Goal: Information Seeking & Learning: Check status

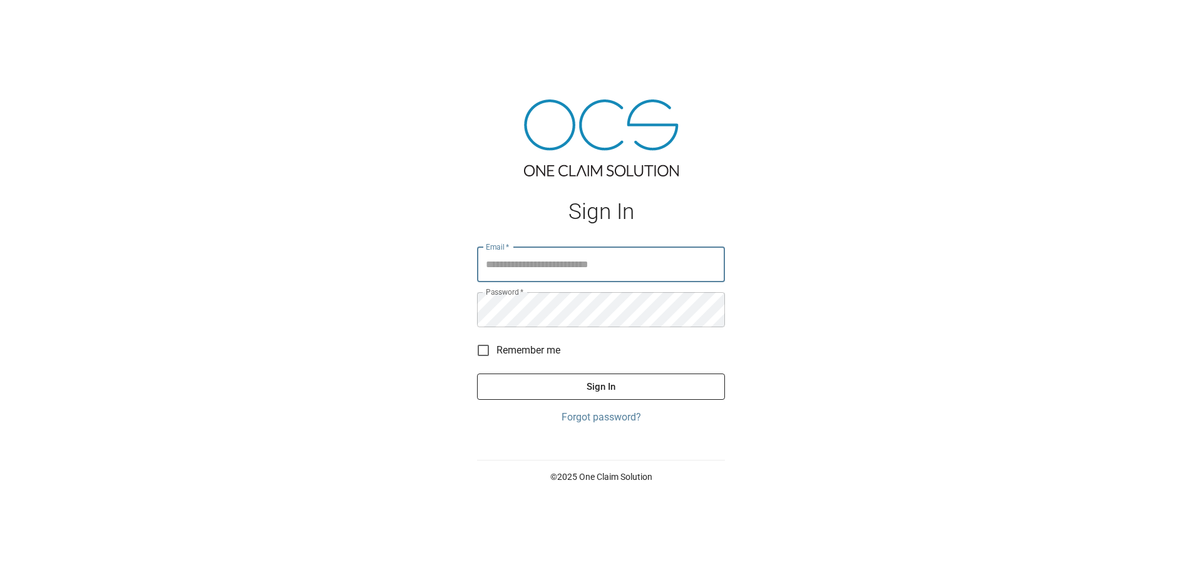
type input "**********"
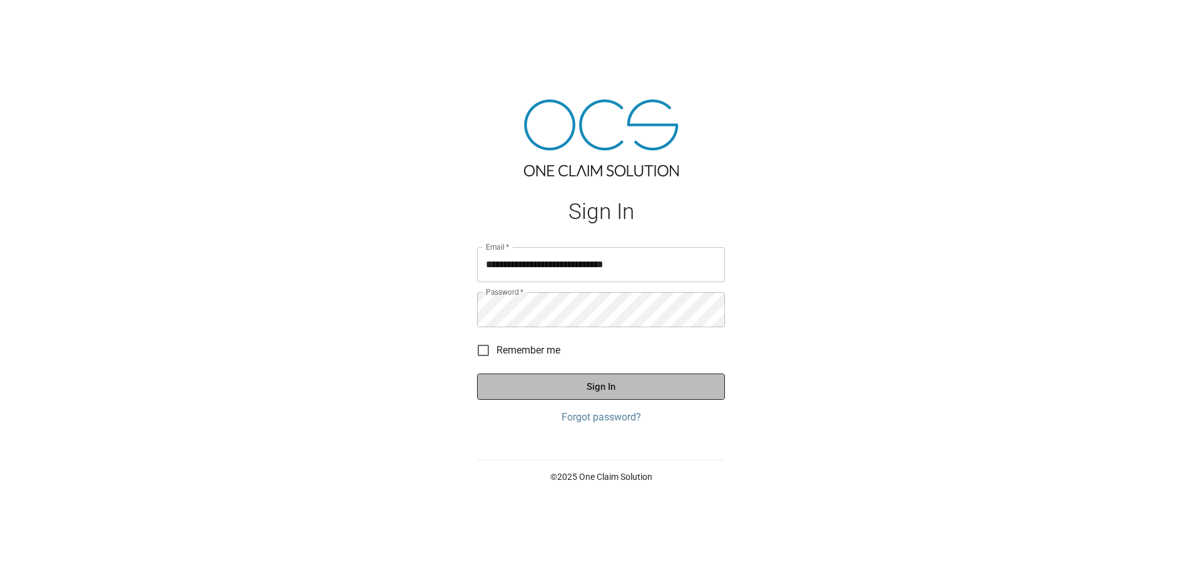
click at [677, 396] on button "Sign In" at bounding box center [601, 387] width 248 height 26
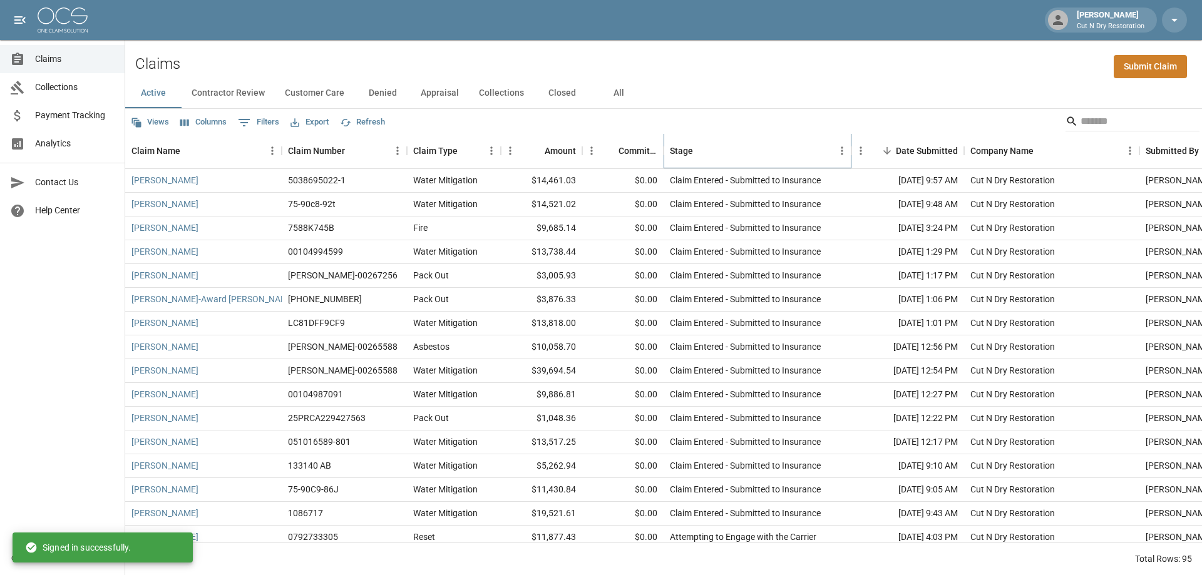
click at [747, 156] on div "Stage" at bounding box center [751, 150] width 163 height 35
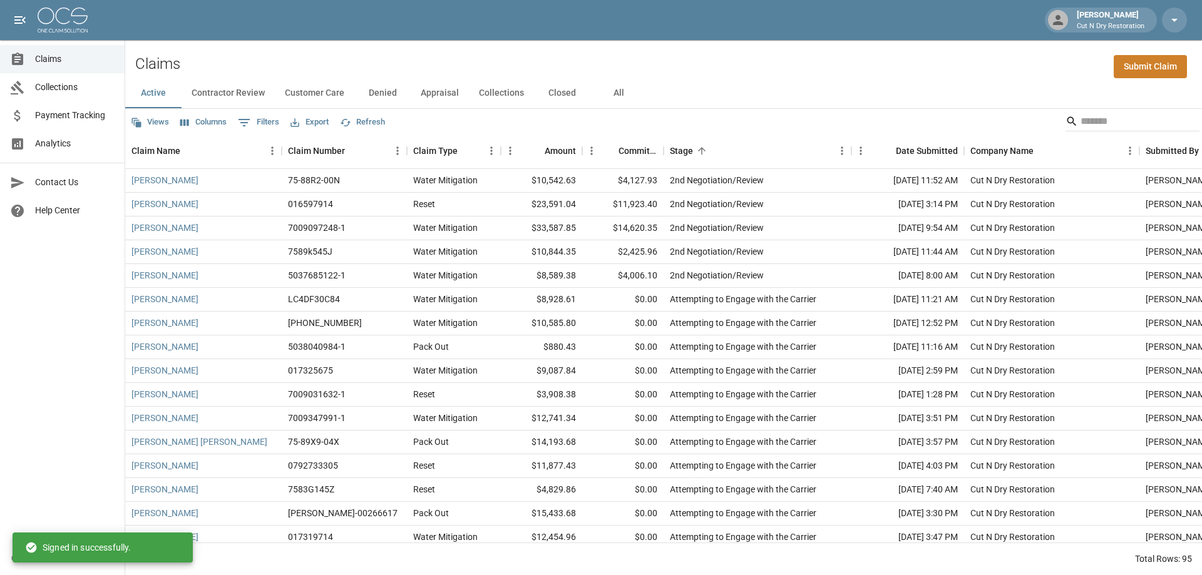
click at [208, 121] on button "Columns" at bounding box center [203, 122] width 53 height 19
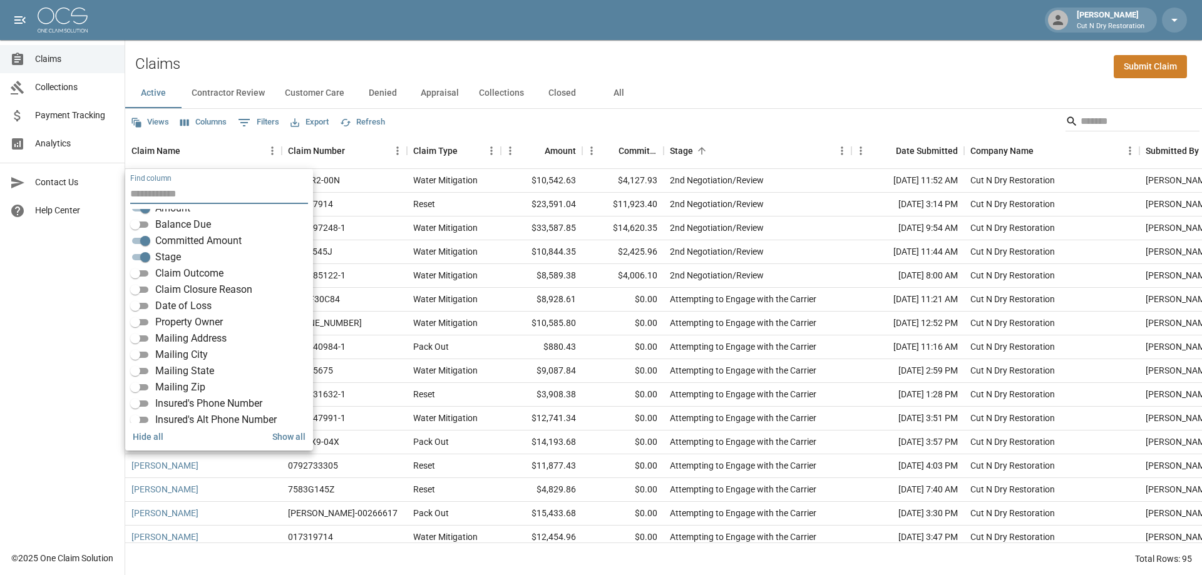
scroll to position [188, 0]
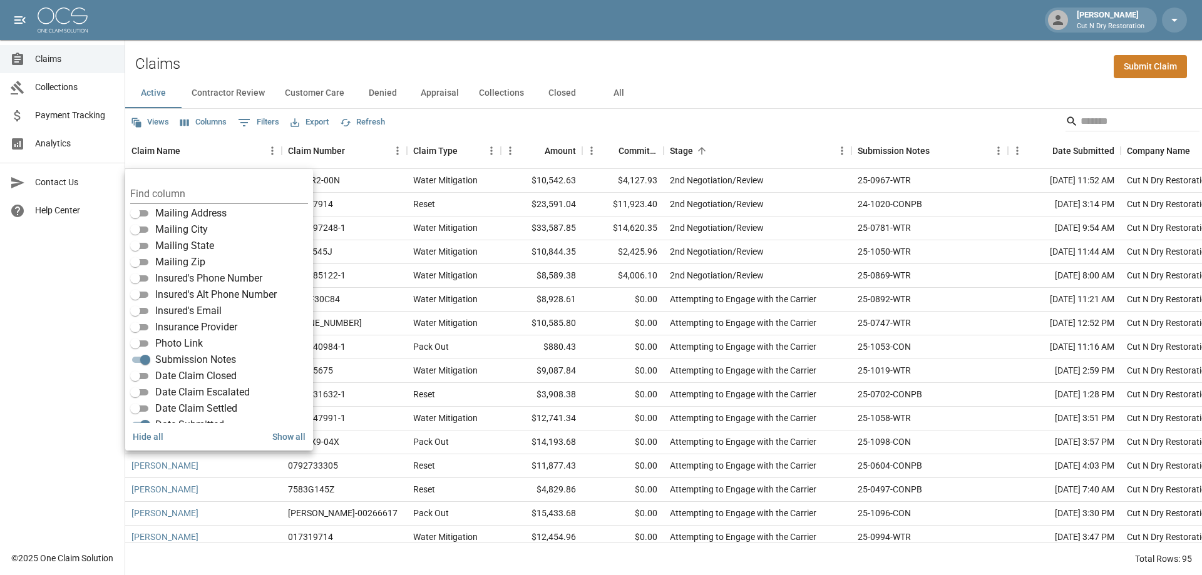
drag, startPoint x: 832, startPoint y: 73, endPoint x: 863, endPoint y: 87, distance: 33.6
click at [833, 73] on div "Claims Submit Claim" at bounding box center [663, 59] width 1076 height 38
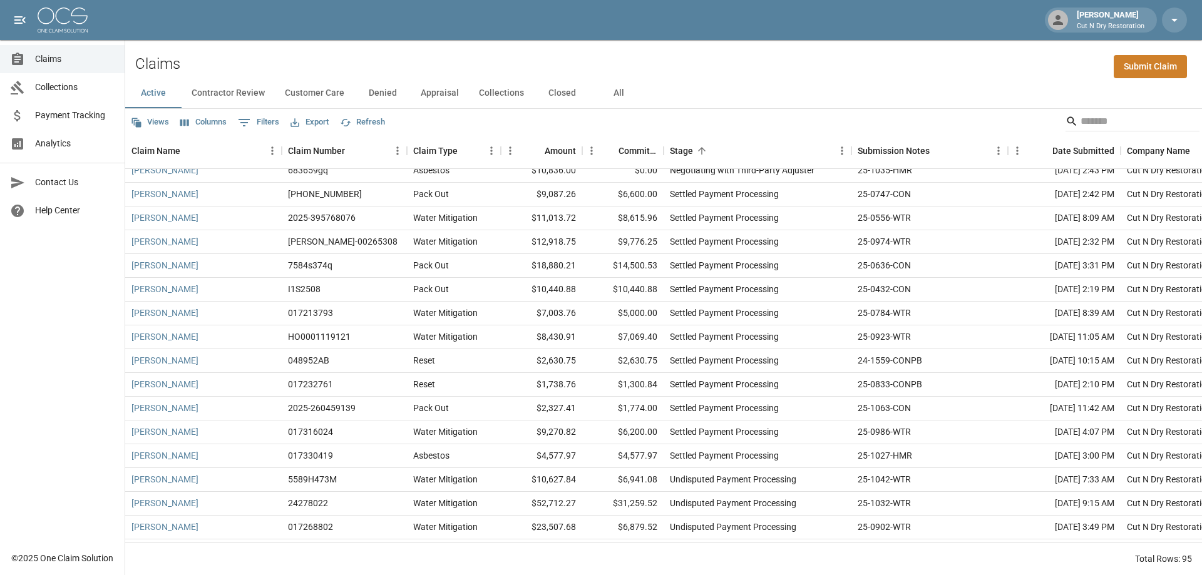
scroll to position [1707, 0]
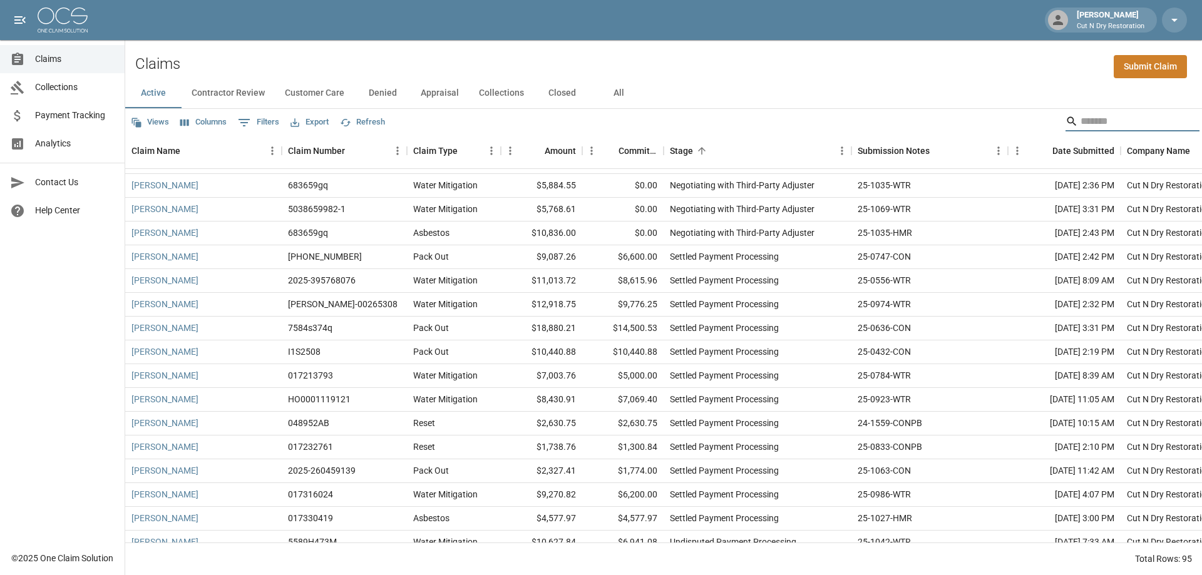
click at [1109, 115] on input "Search" at bounding box center [1130, 121] width 100 height 20
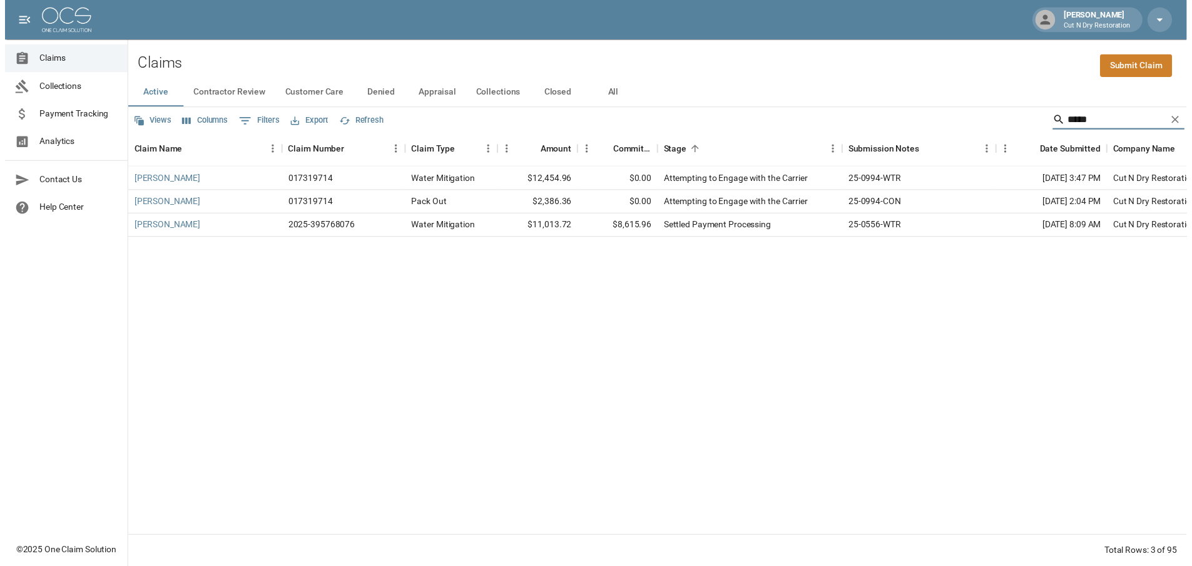
scroll to position [0, 0]
type input "*********"
click at [147, 230] on link "[PERSON_NAME]" at bounding box center [164, 228] width 67 height 13
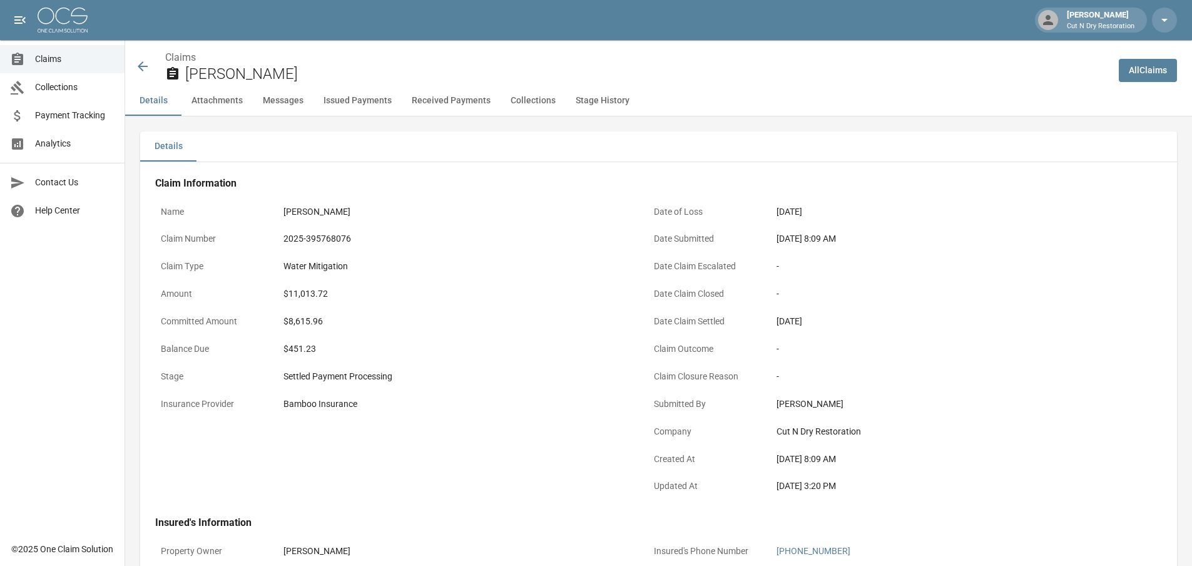
click at [141, 69] on icon at bounding box center [143, 66] width 10 height 10
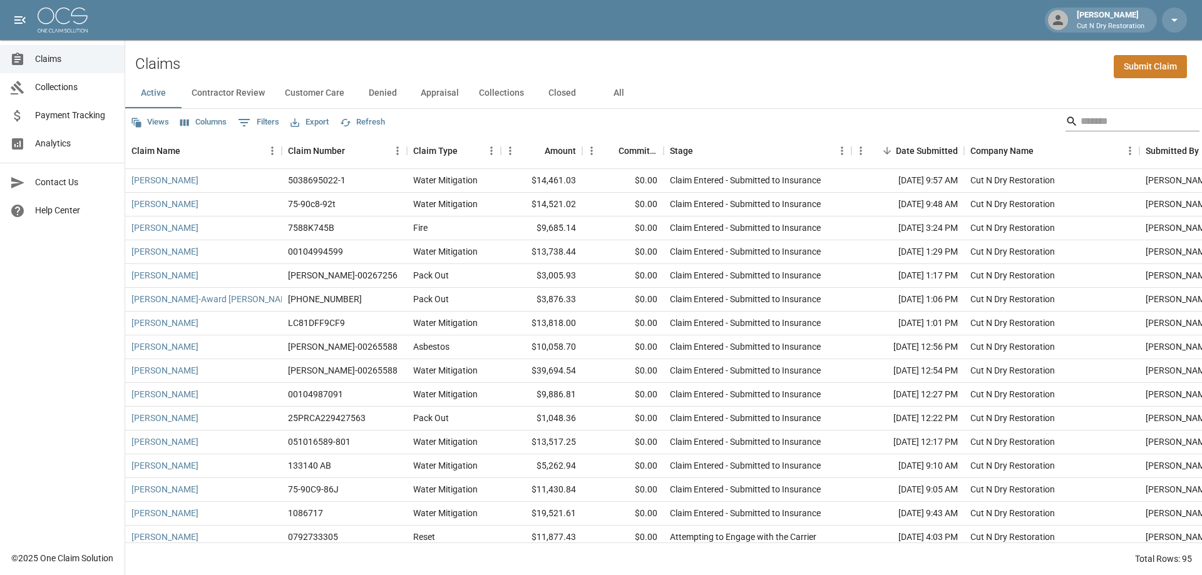
click at [1133, 126] on input "Search" at bounding box center [1130, 121] width 100 height 20
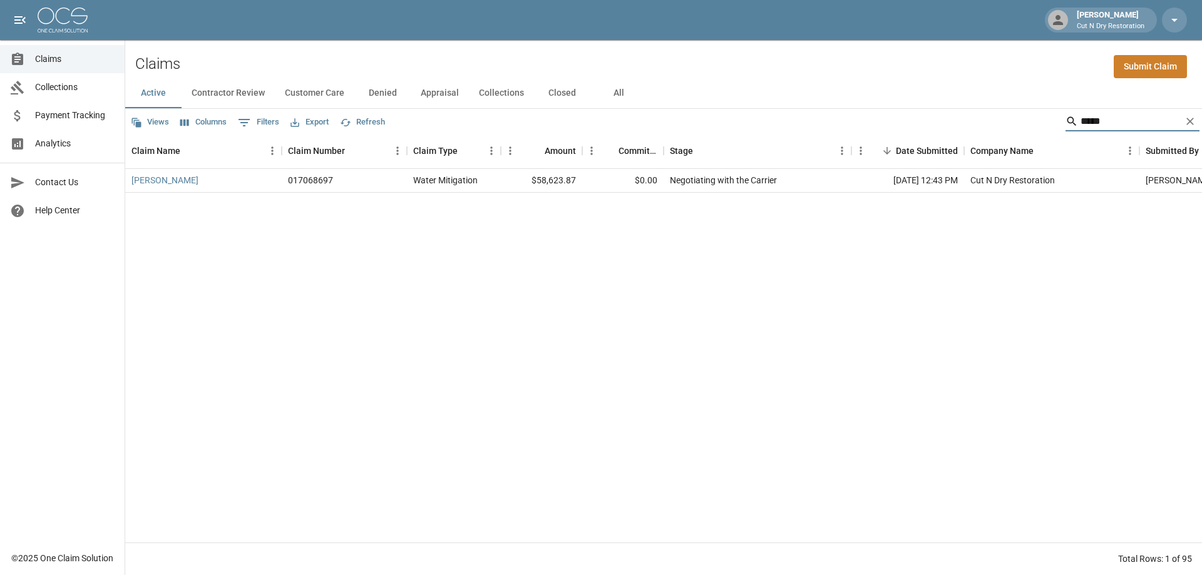
type input "*****"
click at [614, 94] on button "All" at bounding box center [618, 93] width 56 height 30
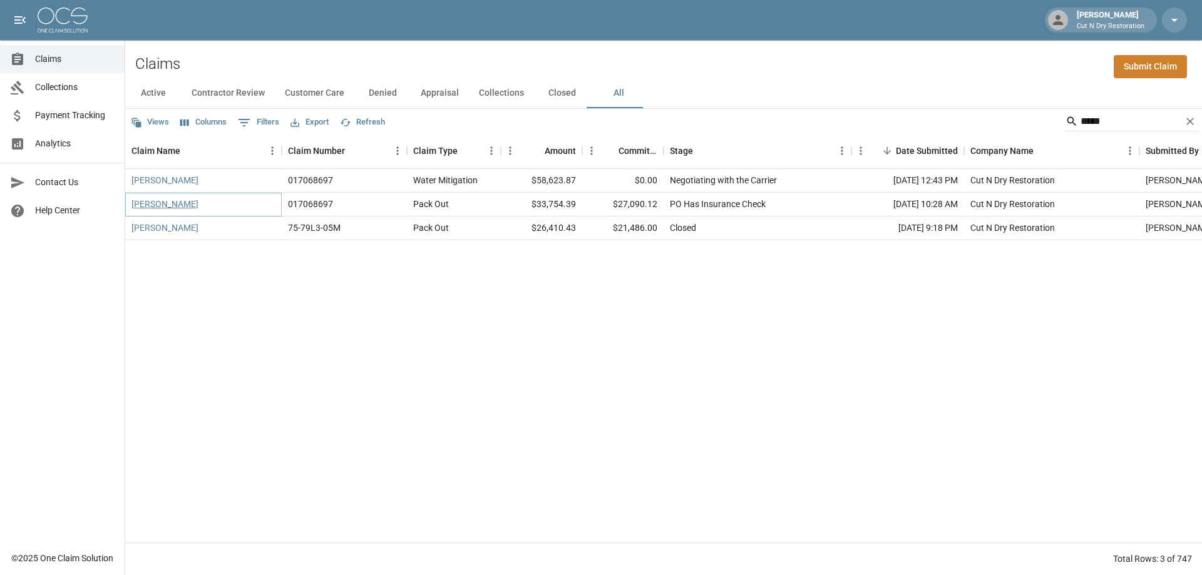
click at [145, 203] on link "[PERSON_NAME]" at bounding box center [164, 204] width 67 height 13
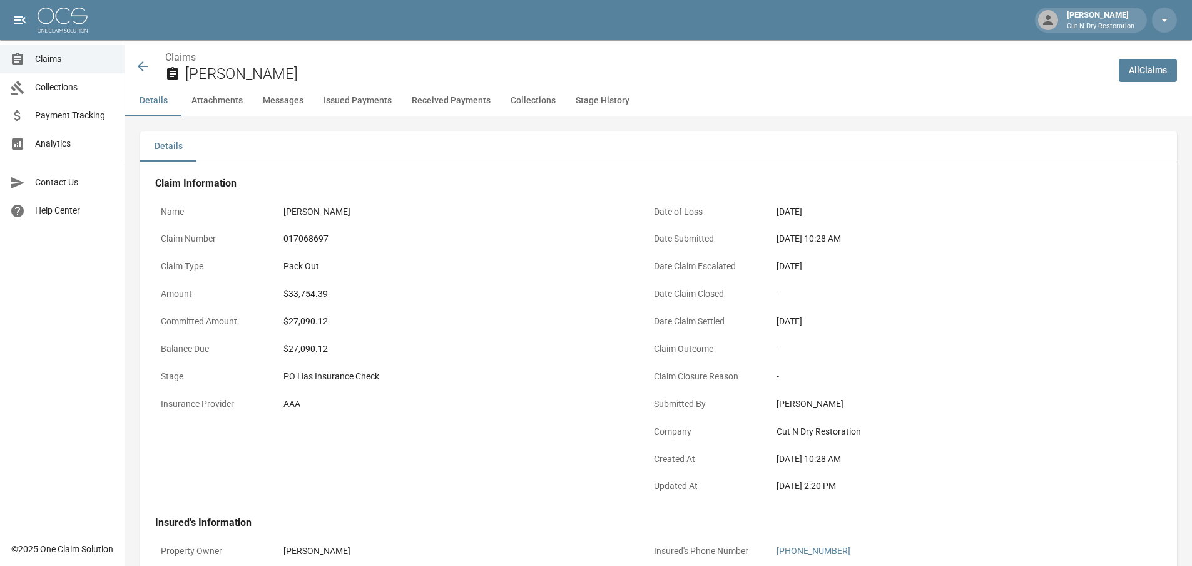
click at [907, 290] on div "-" at bounding box center [949, 293] width 344 height 13
click at [135, 67] on icon at bounding box center [142, 66] width 15 height 15
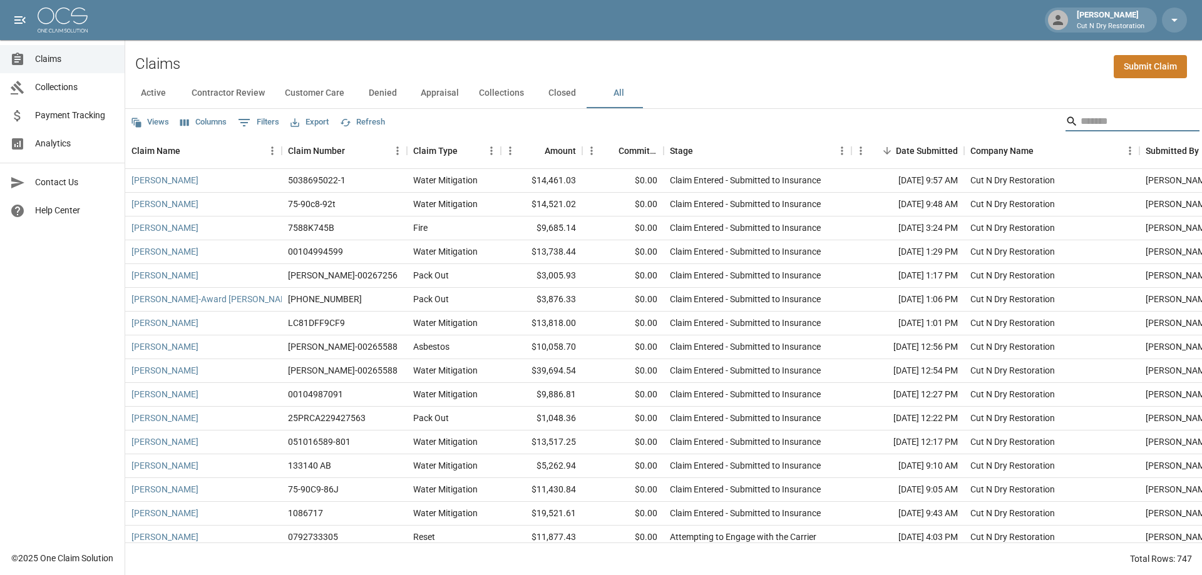
click at [1114, 125] on input "Search" at bounding box center [1130, 121] width 100 height 20
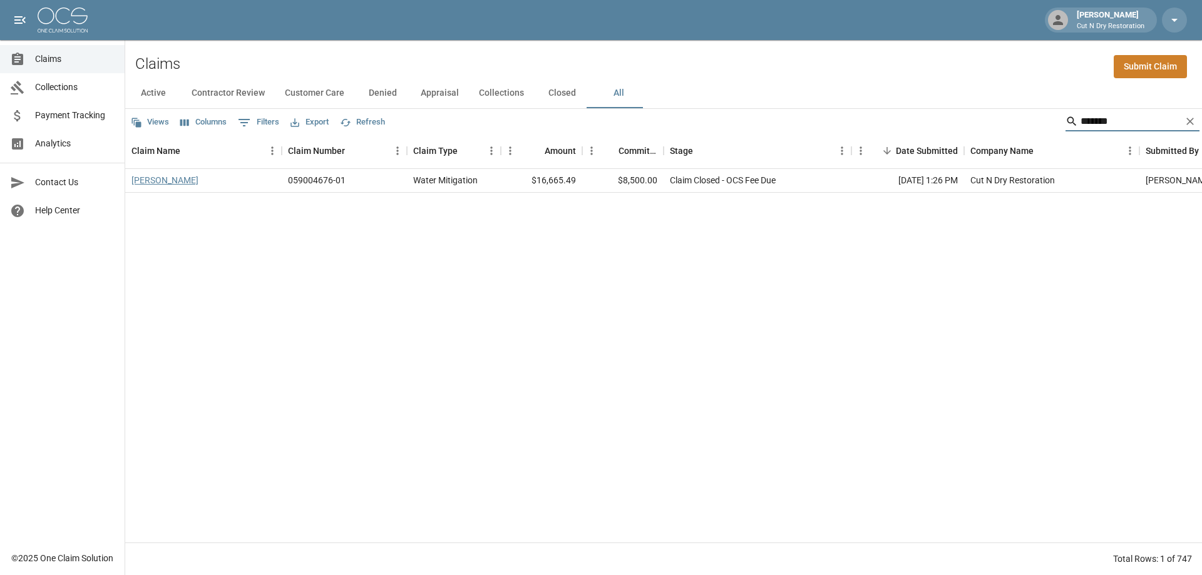
type input "*******"
click at [164, 180] on link "[PERSON_NAME]" at bounding box center [164, 180] width 67 height 13
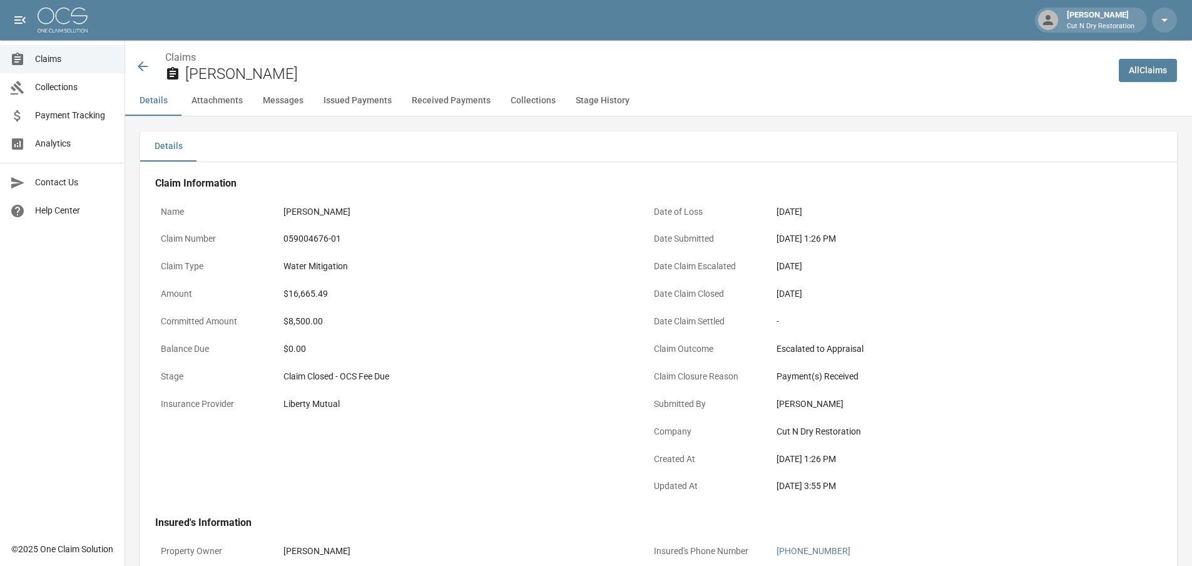
click at [144, 68] on icon at bounding box center [142, 66] width 15 height 15
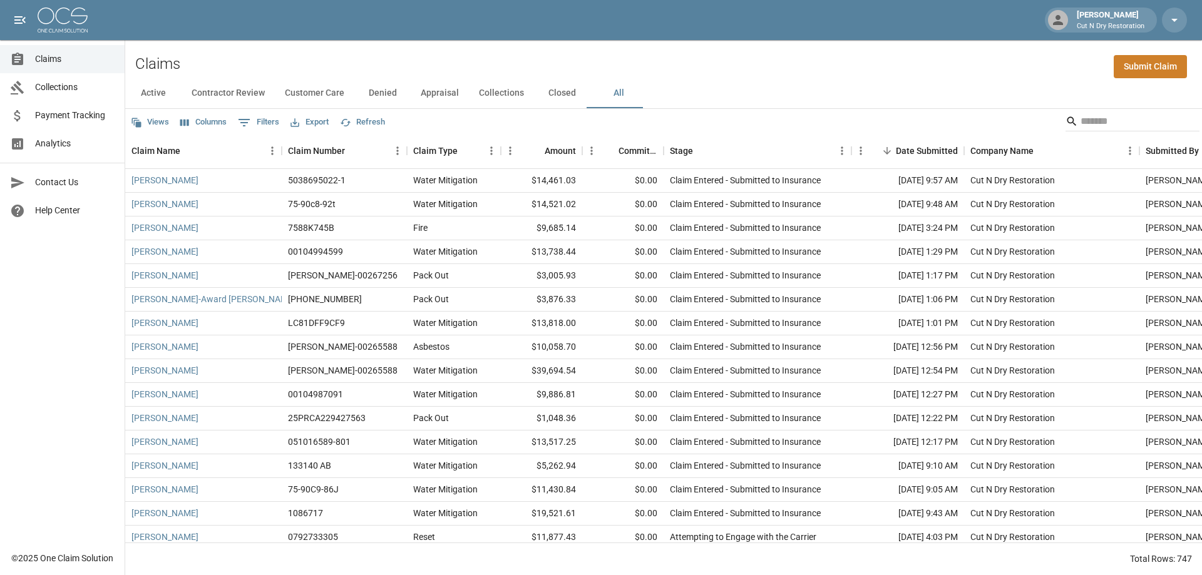
click at [1100, 110] on div "Views Columns 0 Filters Export Refresh" at bounding box center [663, 121] width 1076 height 25
click at [1102, 124] on input "Search" at bounding box center [1130, 121] width 100 height 20
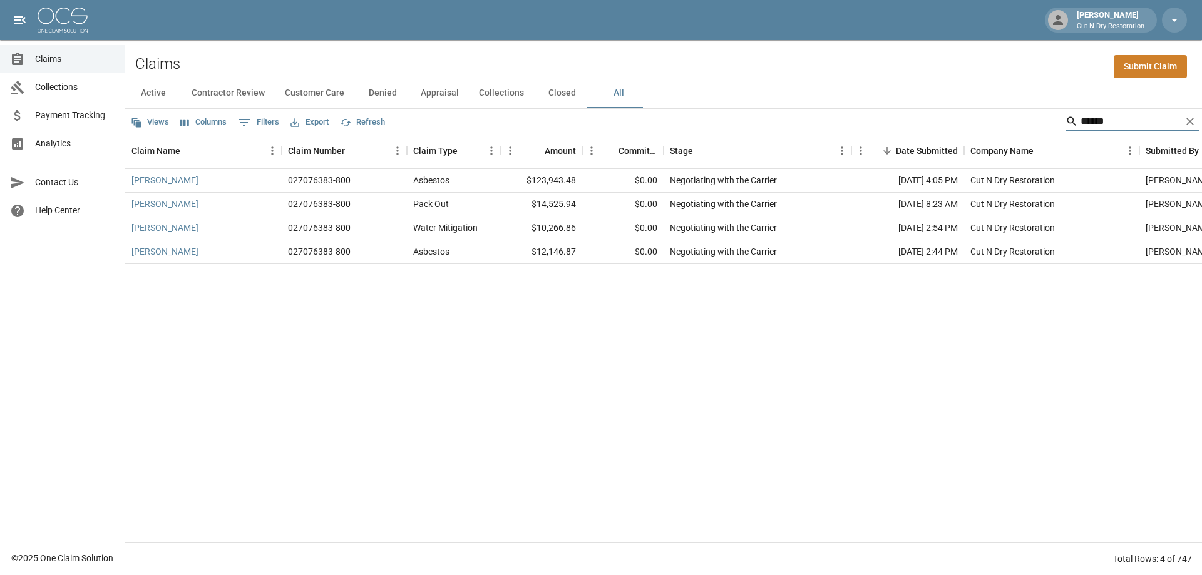
type input "******"
click at [965, 322] on div "[PERSON_NAME] 027076383-800 Asbestos $123,943.48 $0.00 Negotiating with the Car…" at bounding box center [710, 356] width 1170 height 374
click at [912, 354] on div "[PERSON_NAME] 027076383-800 Asbestos $123,943.48 $0.00 Negotiating with the Car…" at bounding box center [710, 356] width 1170 height 374
click at [628, 377] on div "[PERSON_NAME] 027076383-800 Asbestos $123,943.48 $0.00 Negotiating with the Car…" at bounding box center [710, 356] width 1170 height 374
click at [489, 337] on div "[PERSON_NAME] 027076383-800 Asbestos $123,943.48 $0.00 Negotiating with the Car…" at bounding box center [710, 356] width 1170 height 374
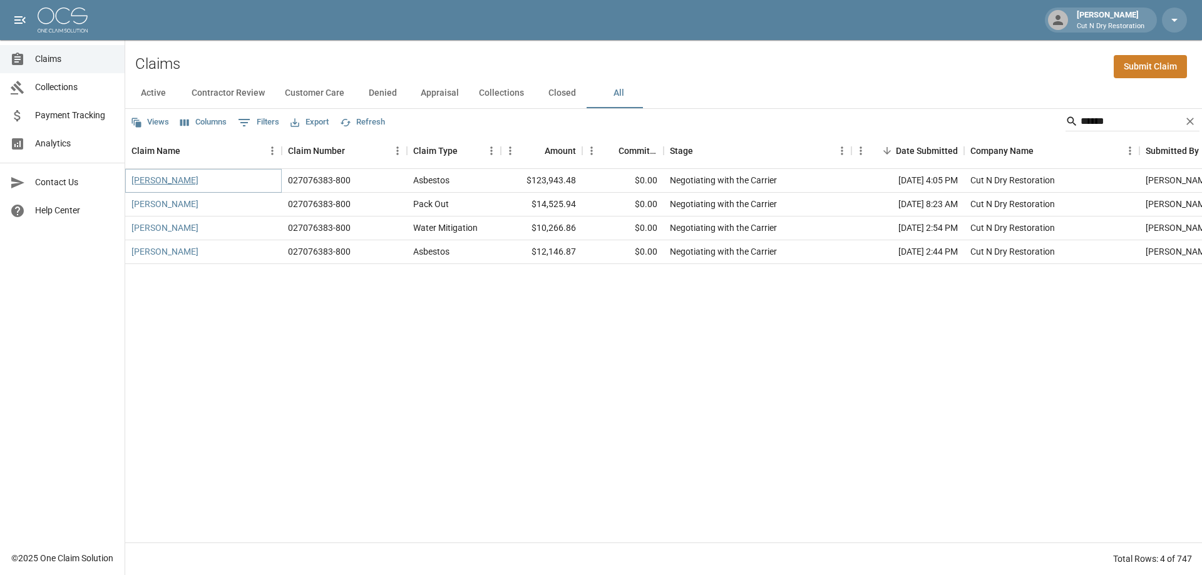
click at [196, 180] on link "[PERSON_NAME]" at bounding box center [164, 180] width 67 height 13
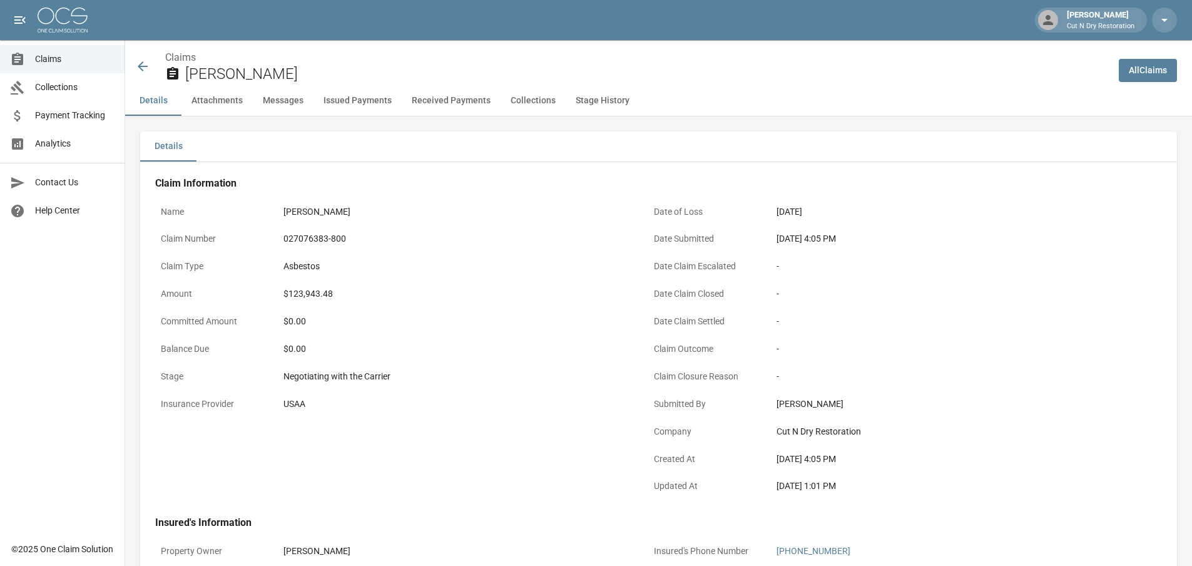
click at [666, 270] on p "Date Claim Escalated" at bounding box center [704, 266] width 113 height 24
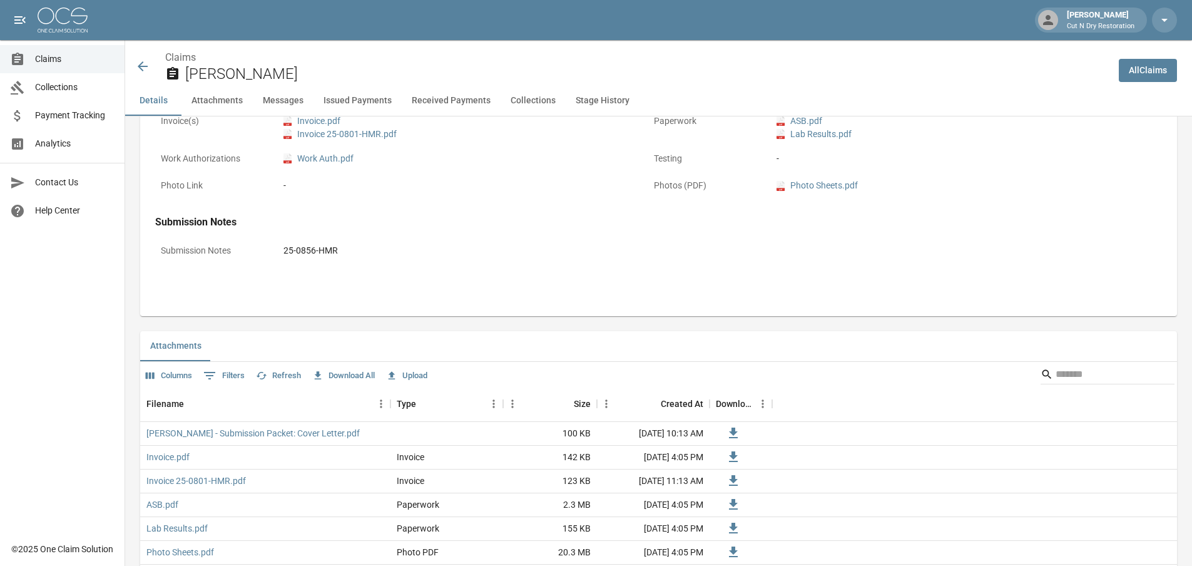
scroll to position [688, 0]
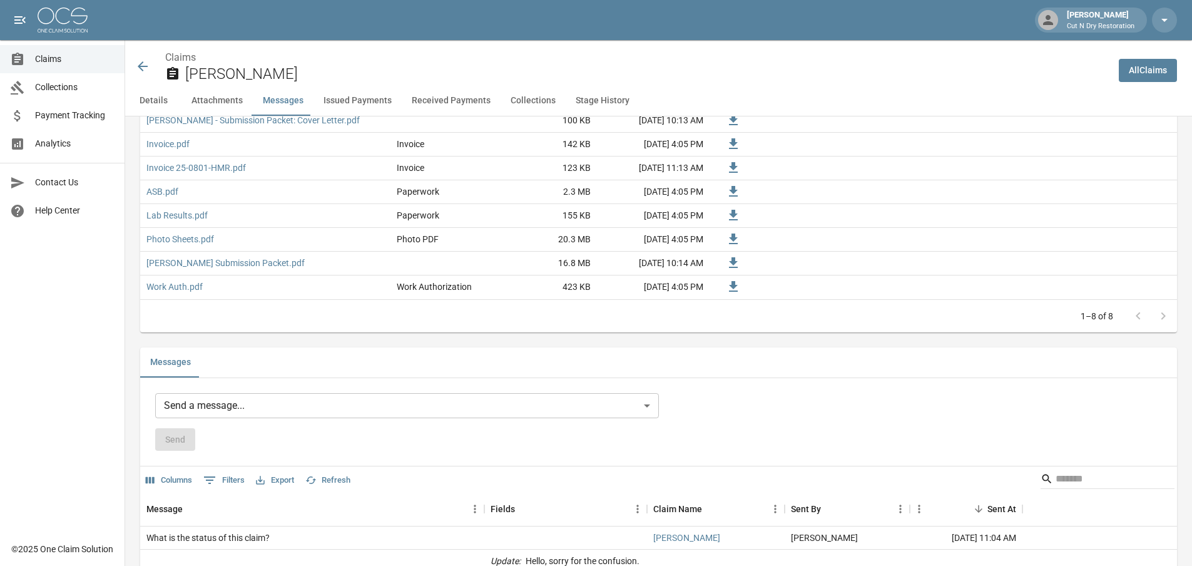
scroll to position [1064, 0]
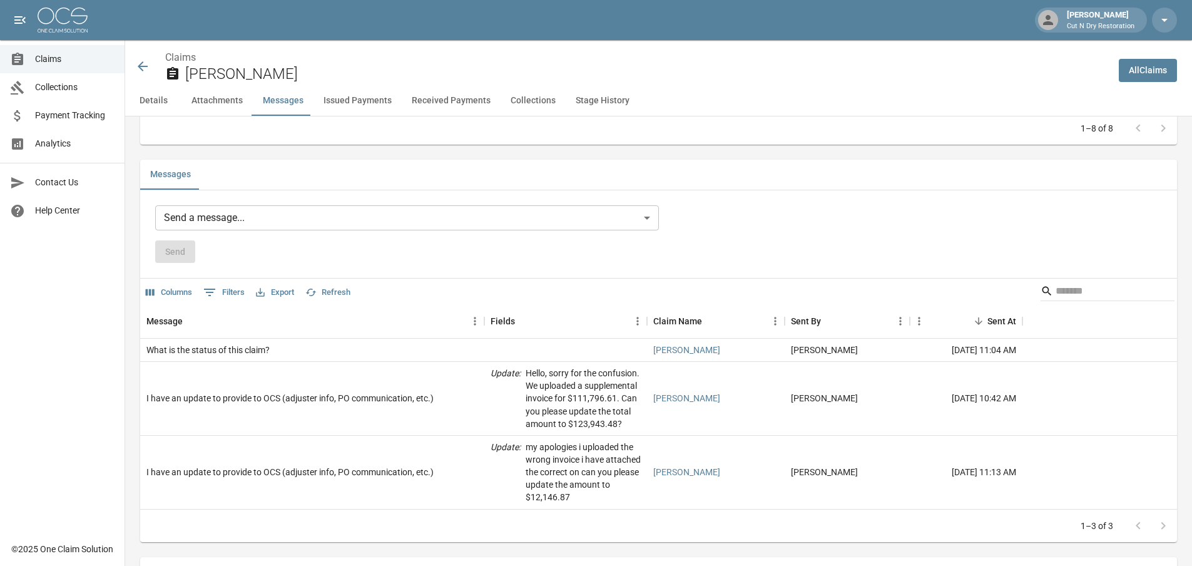
click at [757, 245] on div "Send a message... ​ Send" at bounding box center [658, 234] width 1007 height 58
click at [836, 80] on h2 "[PERSON_NAME]" at bounding box center [647, 74] width 924 height 18
click at [591, 257] on div "Send" at bounding box center [407, 251] width 504 height 23
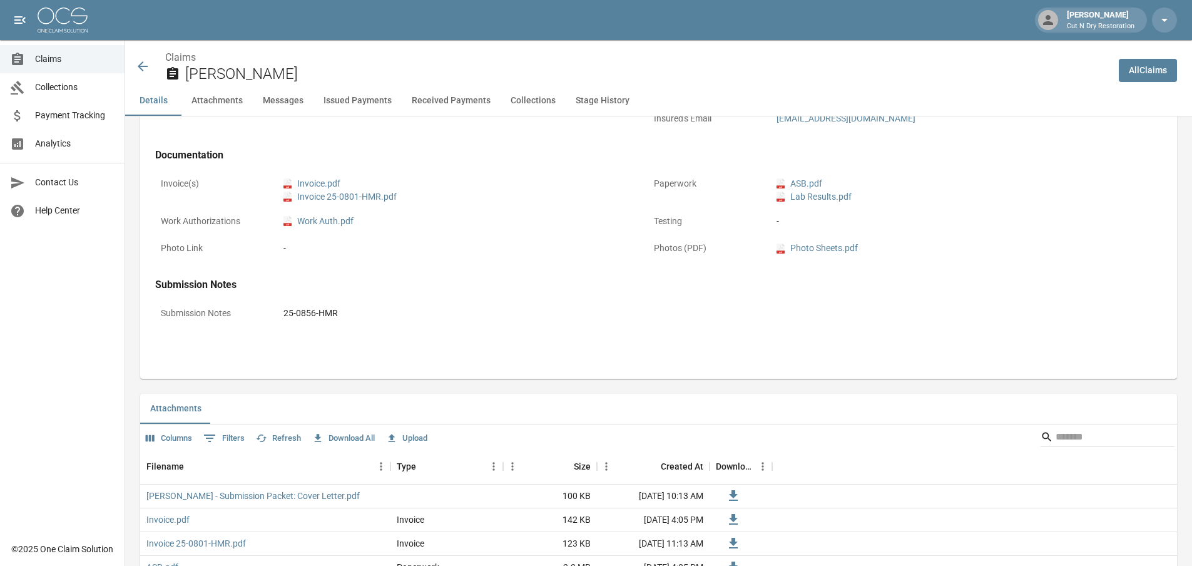
scroll to position [438, 0]
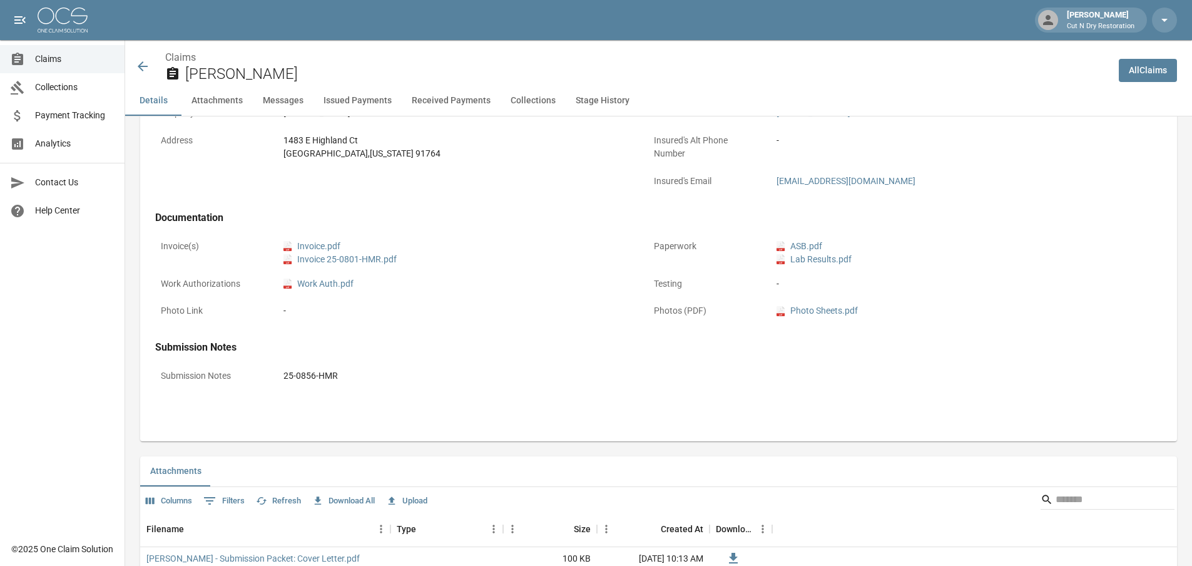
click at [138, 69] on icon at bounding box center [142, 66] width 15 height 15
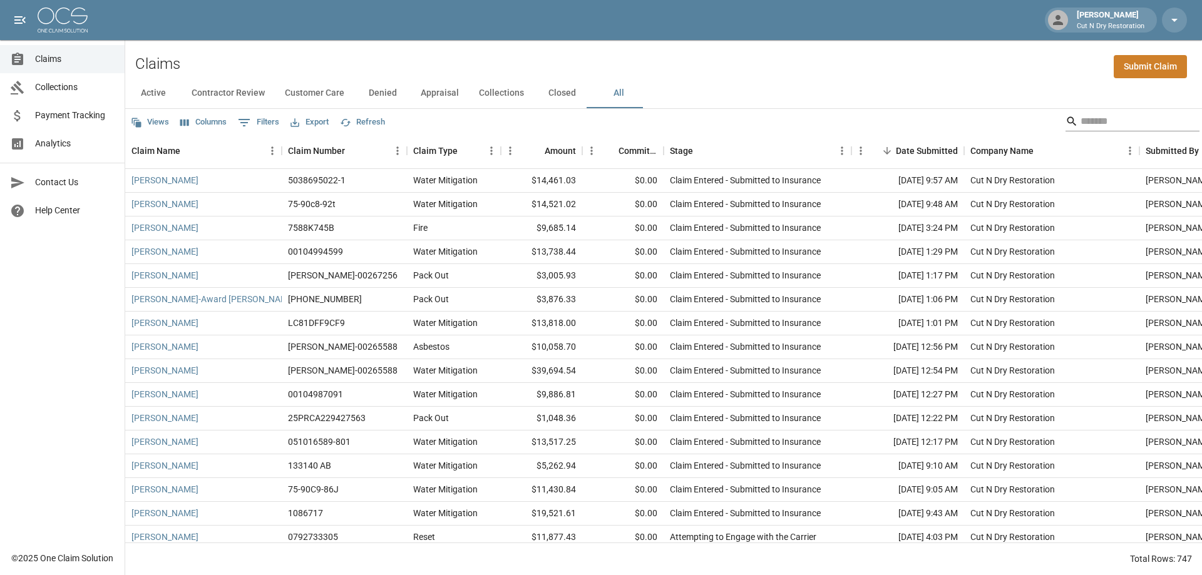
click at [1134, 120] on input "Search" at bounding box center [1130, 121] width 100 height 20
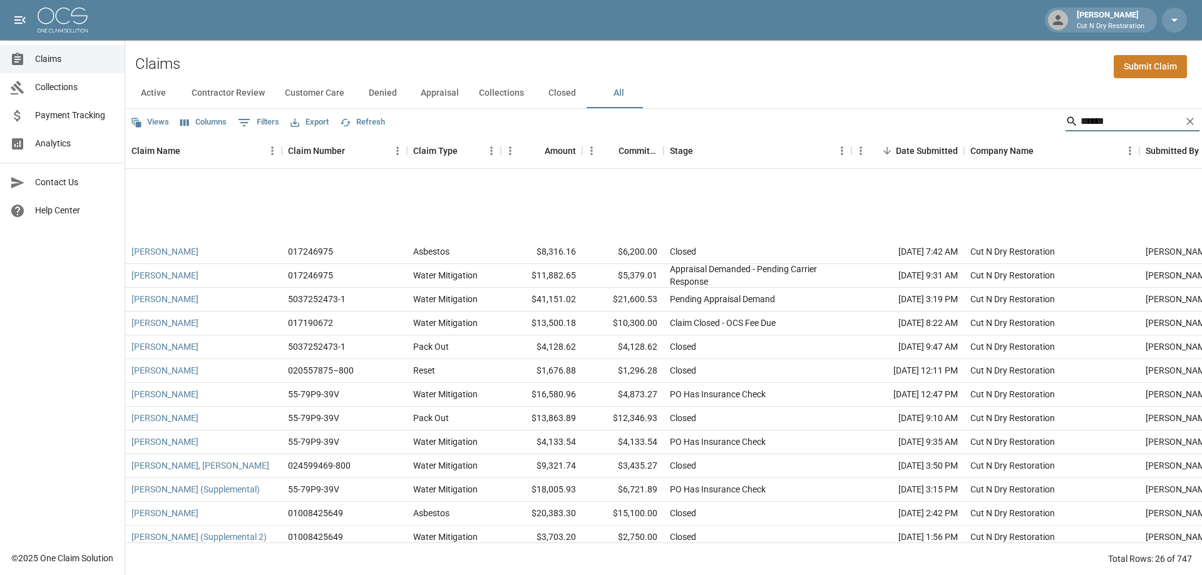
scroll to position [125, 0]
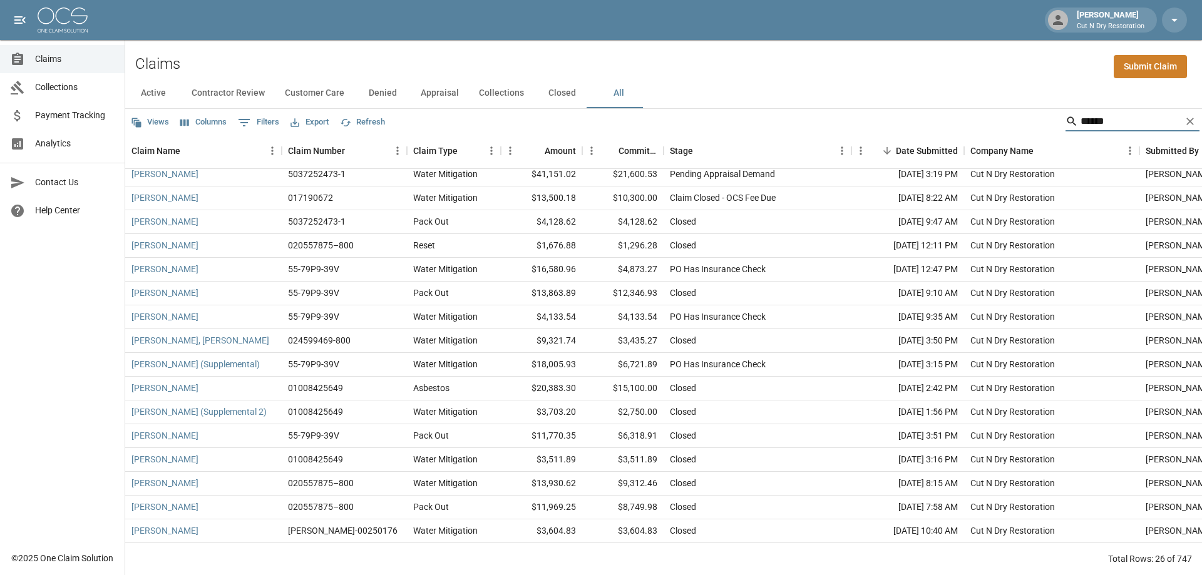
drag, startPoint x: 1074, startPoint y: 121, endPoint x: 961, endPoint y: 118, distance: 113.3
click at [961, 118] on div "Views Columns 0 Filters Export Refresh ******" at bounding box center [663, 121] width 1076 height 25
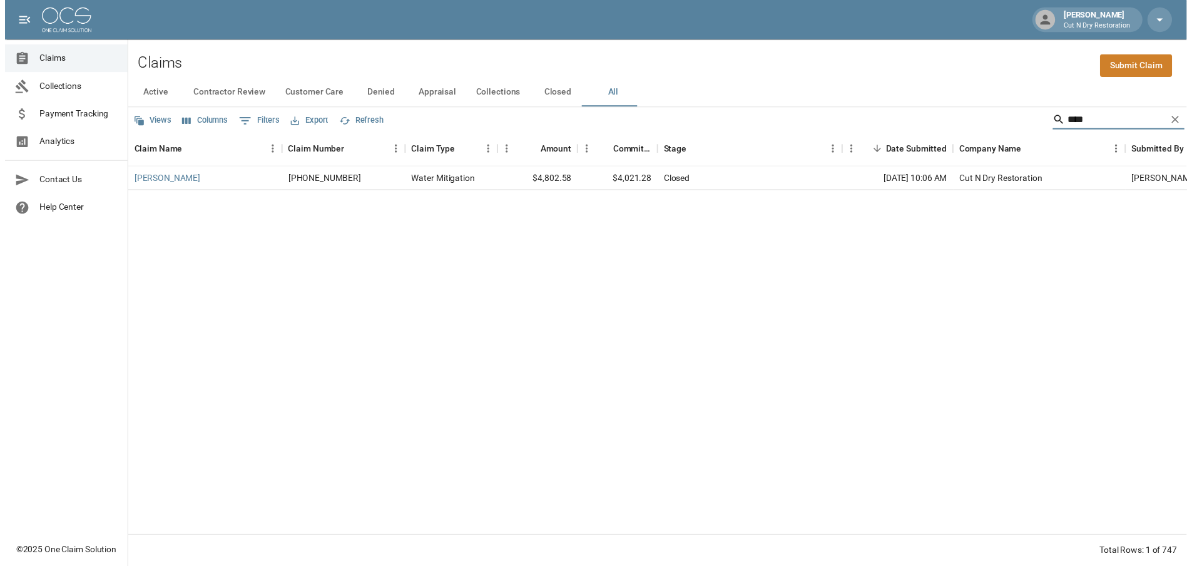
scroll to position [0, 0]
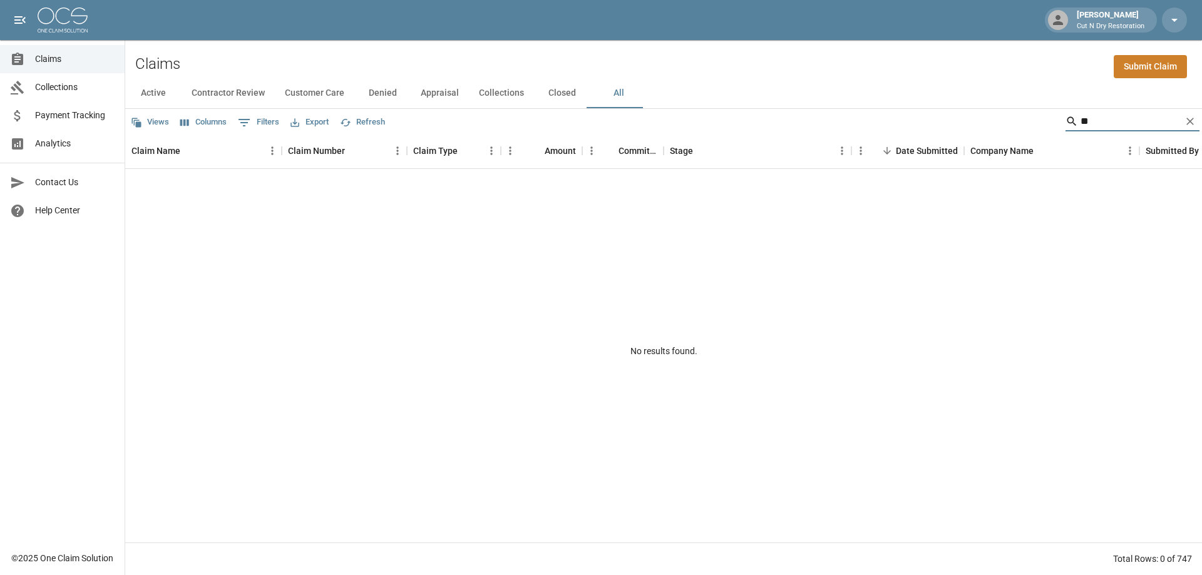
type input "*"
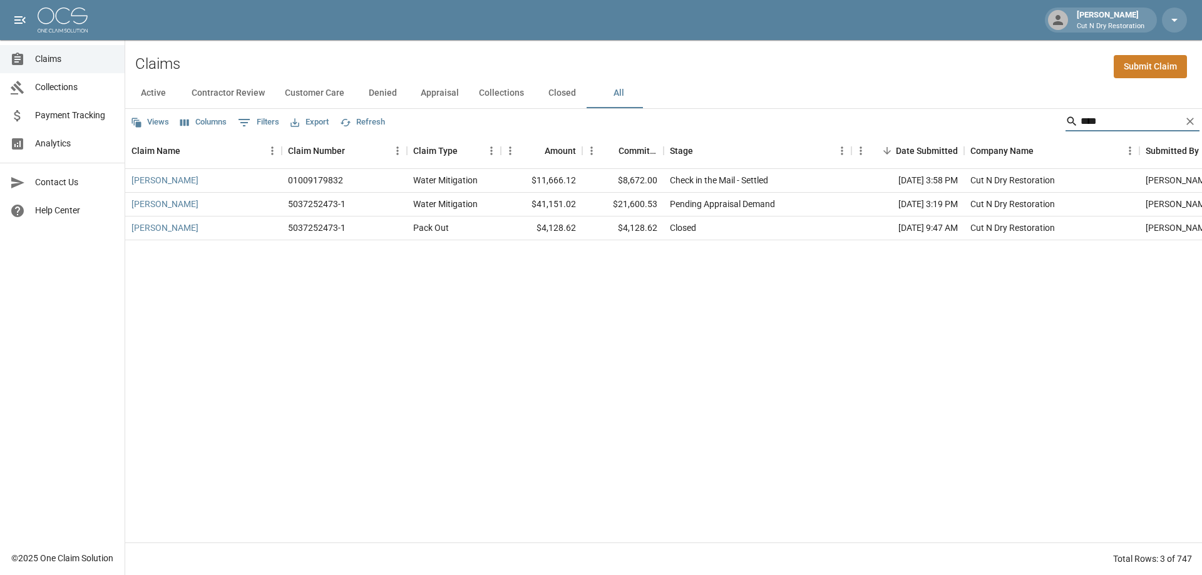
type input "****"
click at [665, 292] on div "HARDUN [PERSON_NAME] 01009179832 Water Mitigation $11,666.12 $8,672.00 Check in…" at bounding box center [710, 356] width 1170 height 374
drag, startPoint x: 1128, startPoint y: 121, endPoint x: 1046, endPoint y: 135, distance: 82.5
click at [1048, 133] on div "Views Columns 0 Filters Export Refresh ****" at bounding box center [663, 121] width 1076 height 25
click at [1193, 121] on icon "Clear" at bounding box center [1189, 121] width 13 height 13
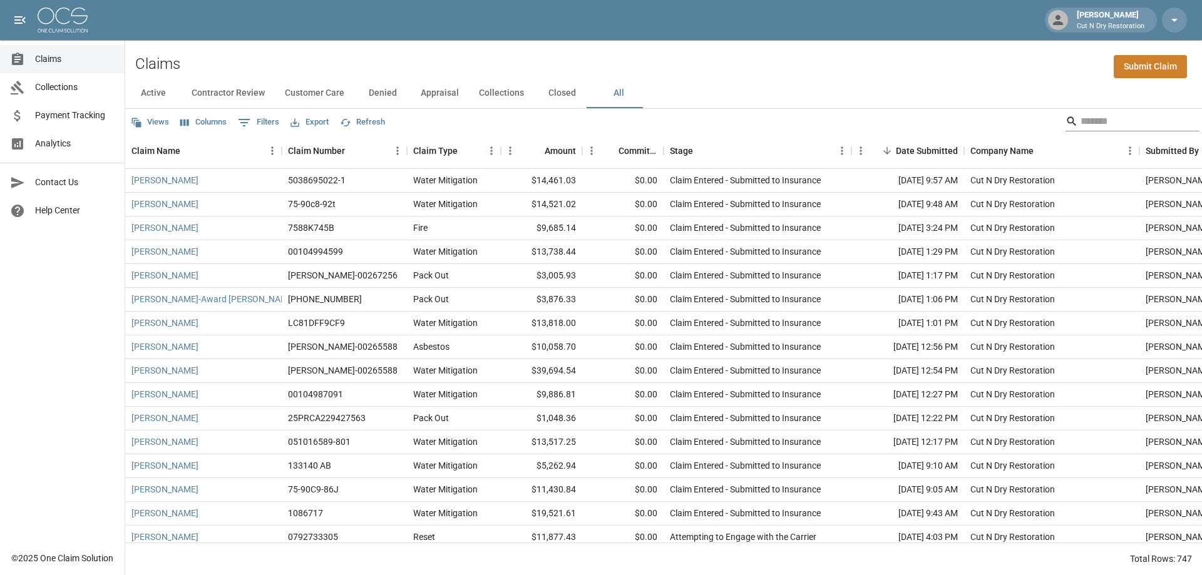
click at [1111, 117] on input "Search" at bounding box center [1130, 121] width 100 height 20
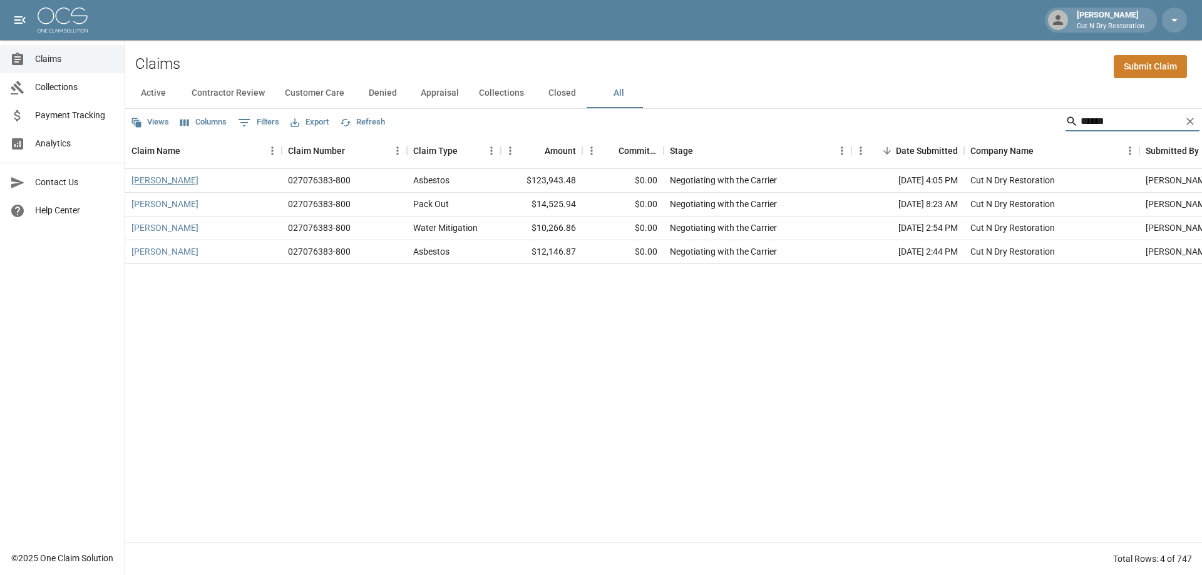
type input "******"
click at [178, 180] on link "[PERSON_NAME]" at bounding box center [164, 180] width 67 height 13
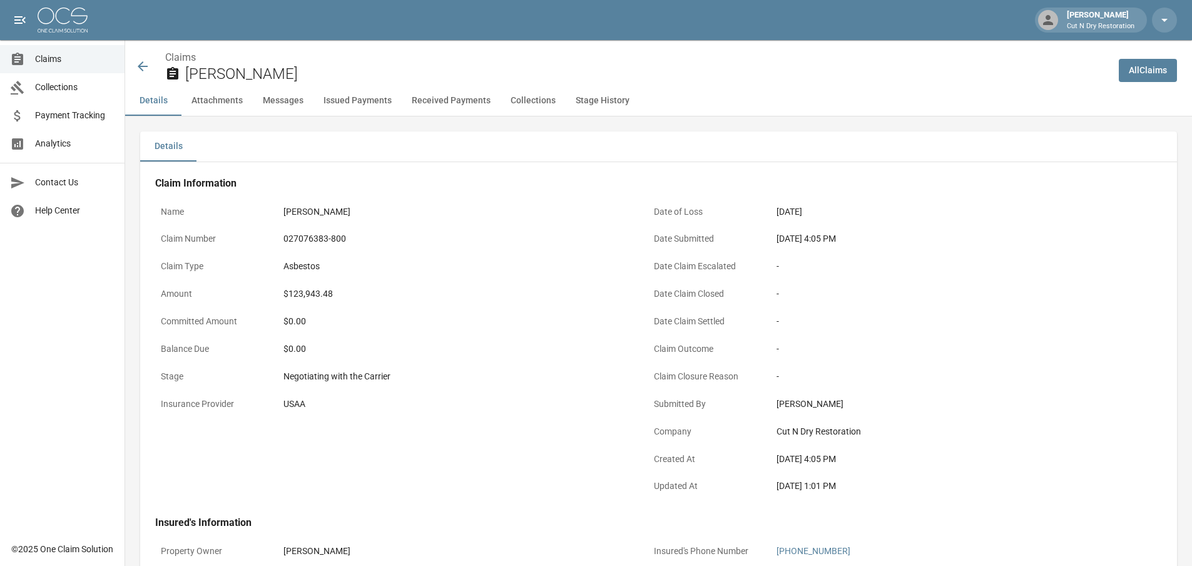
click at [508, 348] on div "$0.00" at bounding box center [455, 348] width 344 height 13
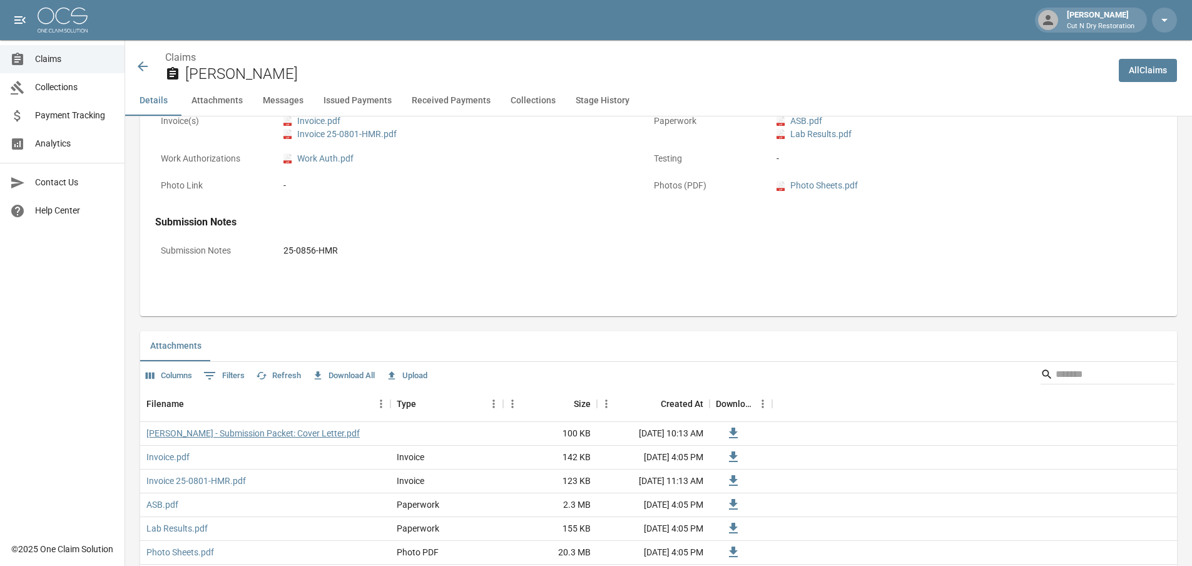
scroll to position [688, 0]
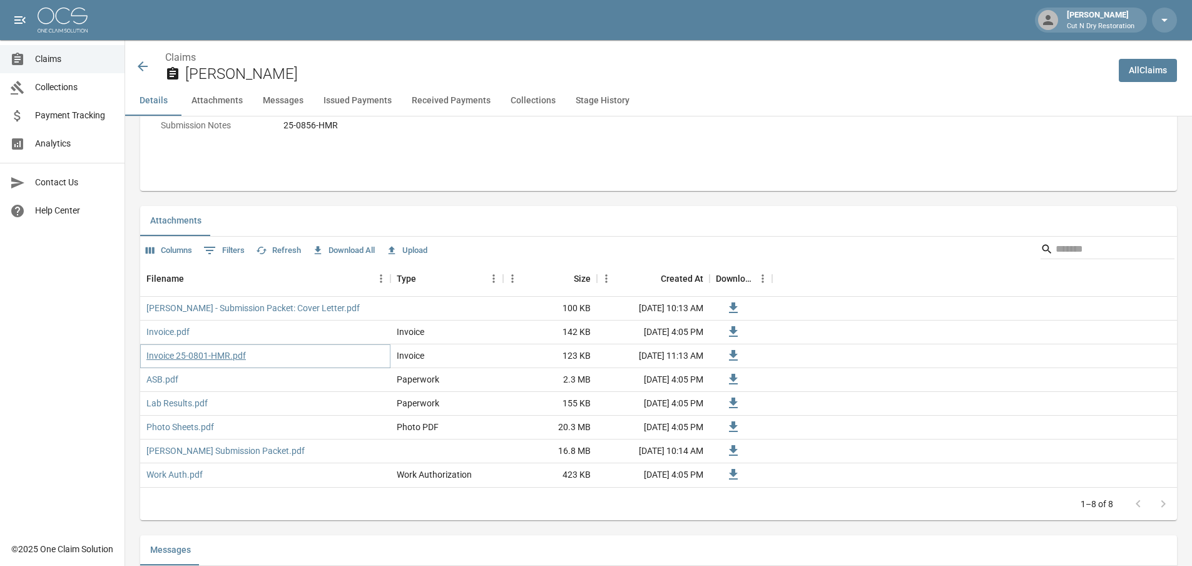
click at [193, 357] on link "Invoice 25-0801-HMR.pdf" at bounding box center [196, 355] width 100 height 13
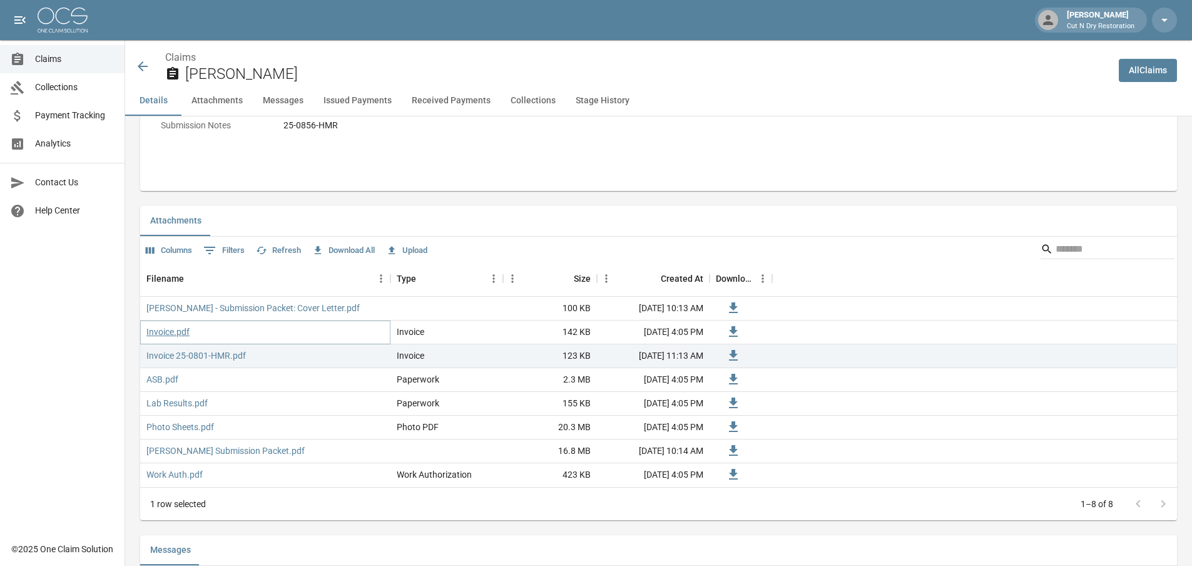
click at [173, 332] on link "Invoice.pdf" at bounding box center [167, 331] width 43 height 13
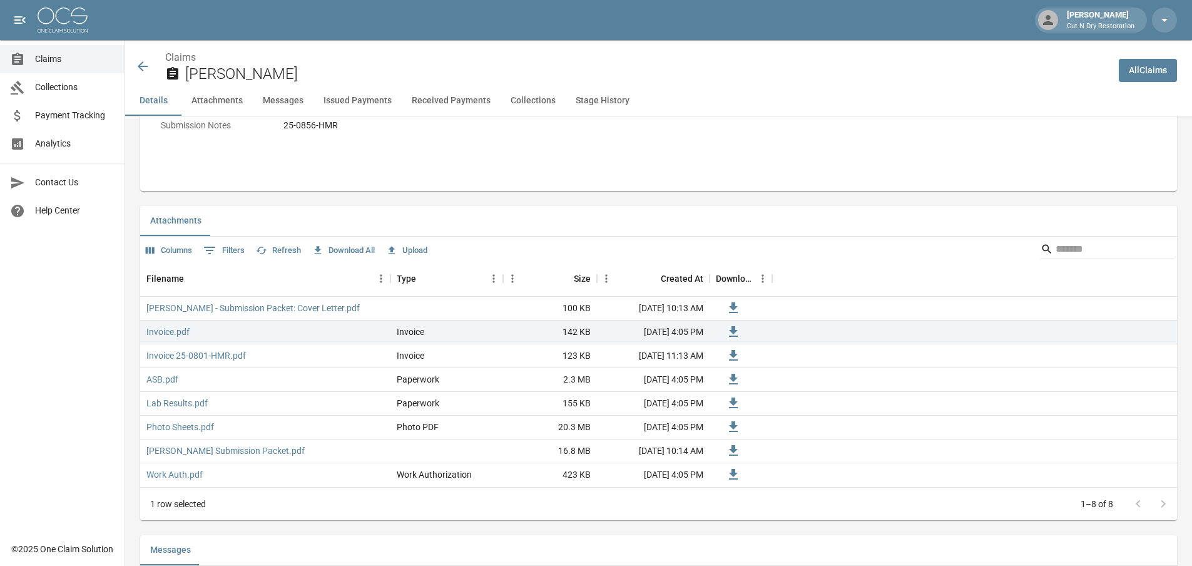
click at [90, 68] on link "Claims" at bounding box center [62, 59] width 125 height 28
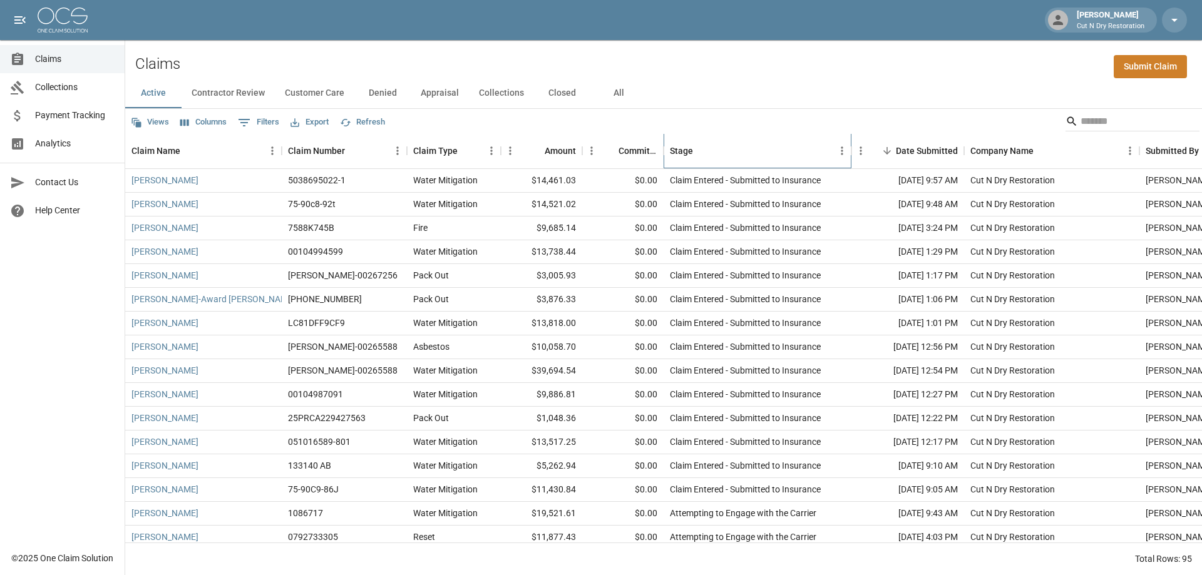
click at [802, 149] on div "Stage" at bounding box center [751, 150] width 163 height 35
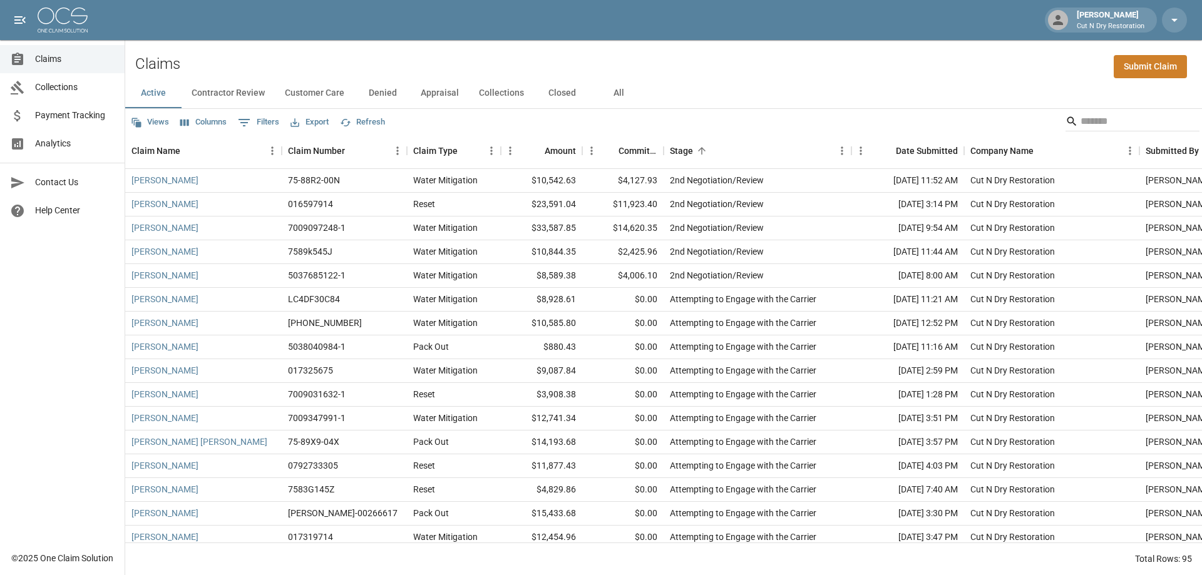
click at [558, 92] on button "Closed" at bounding box center [562, 93] width 56 height 30
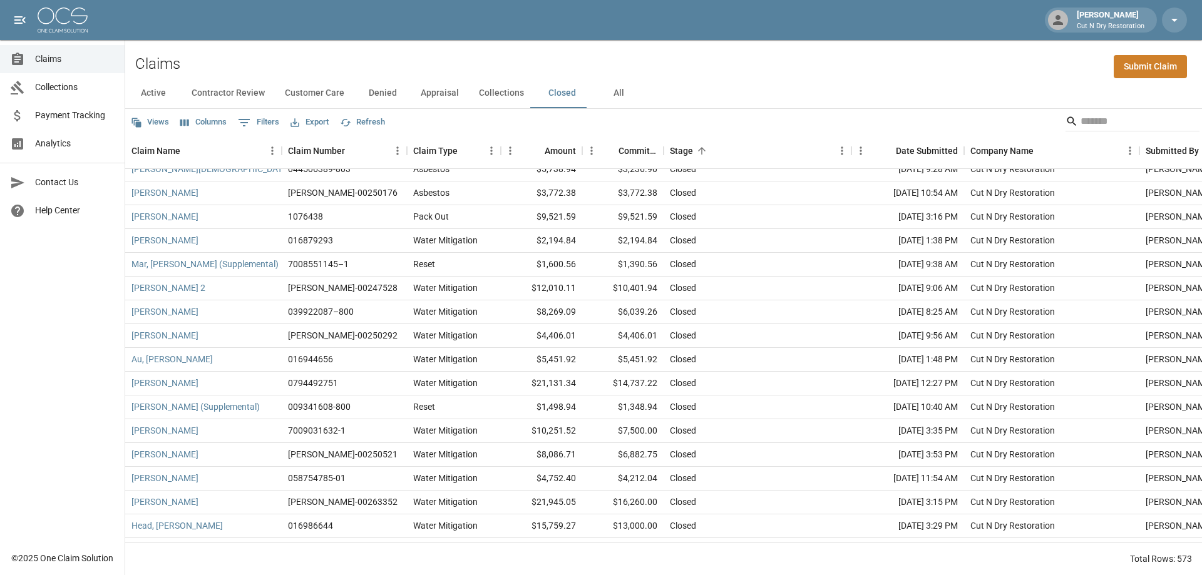
scroll to position [2378, 0]
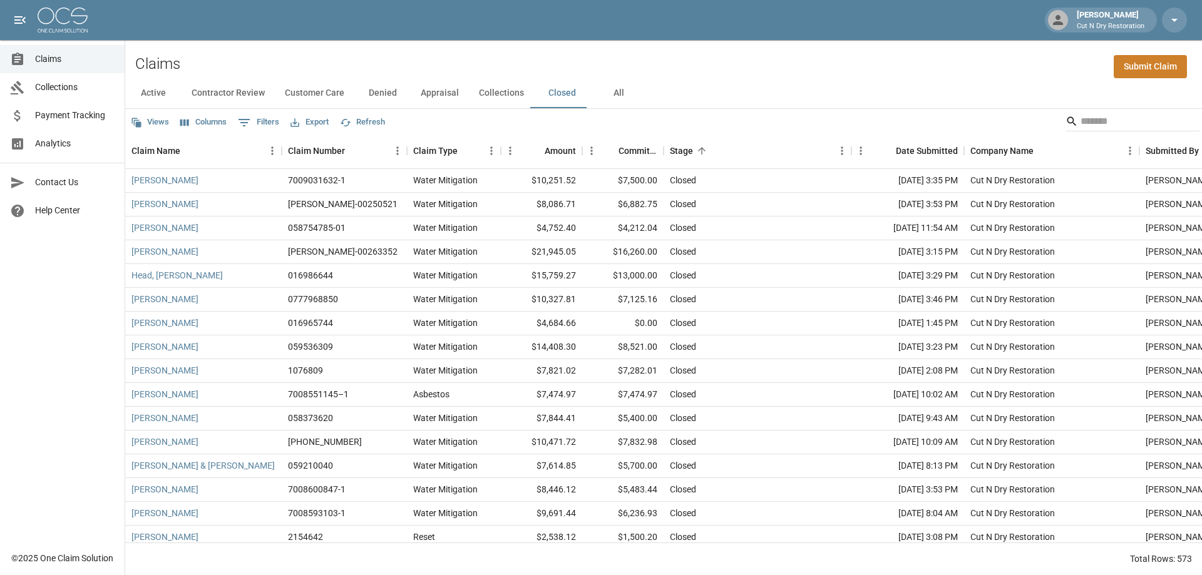
click at [833, 64] on div "Claims Submit Claim" at bounding box center [663, 59] width 1076 height 38
click at [74, 64] on span "Claims" at bounding box center [74, 59] width 79 height 13
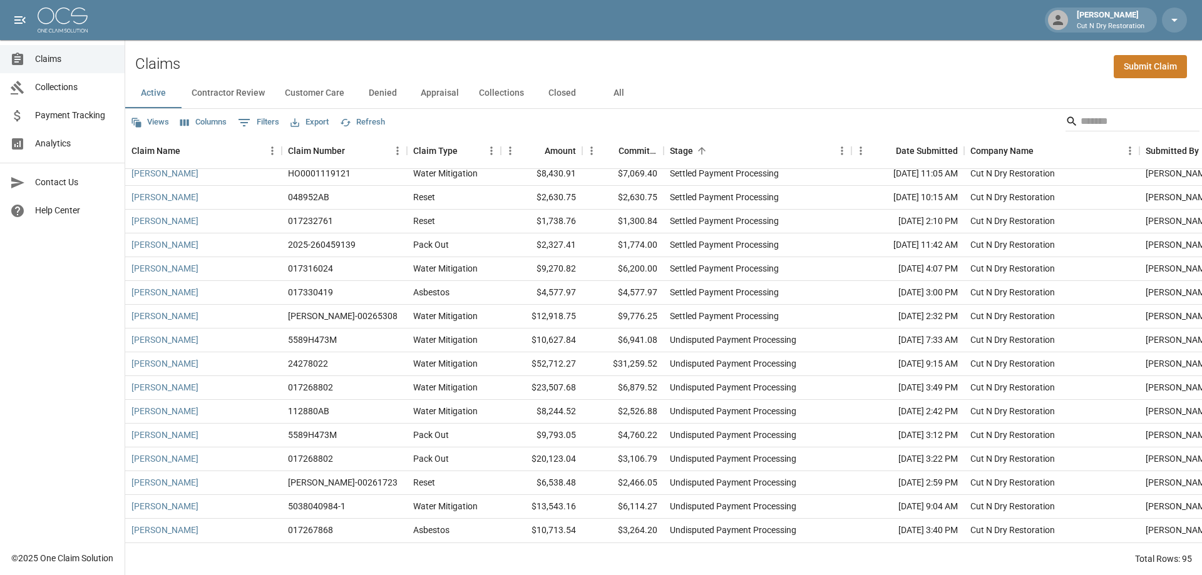
scroll to position [1895, 0]
click at [81, 63] on span "Claims" at bounding box center [74, 59] width 79 height 13
click at [611, 99] on button "All" at bounding box center [618, 93] width 56 height 30
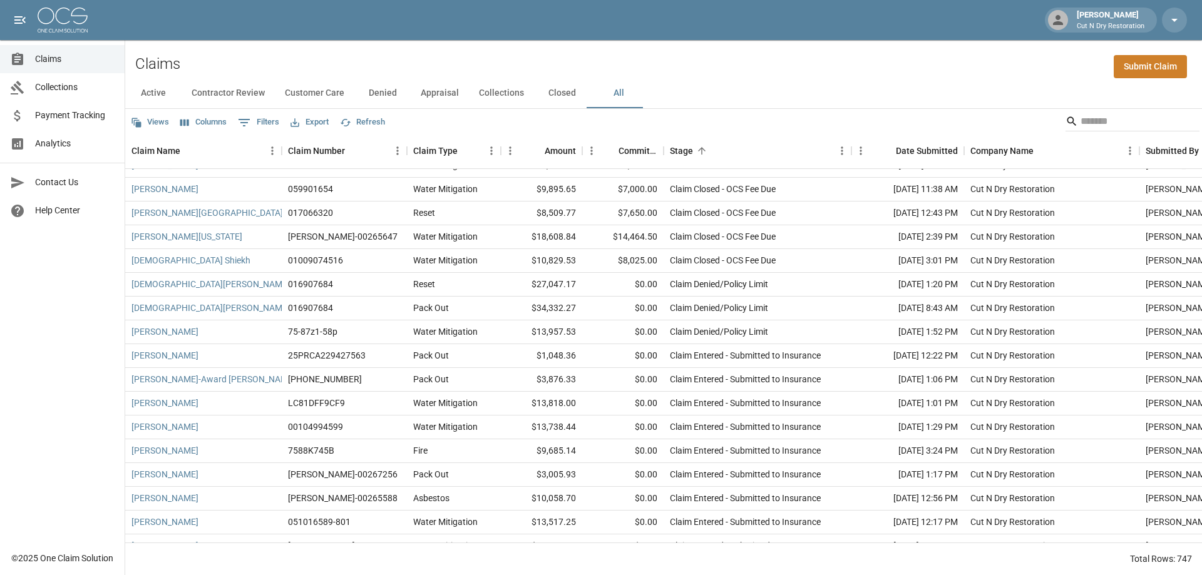
scroll to position [1895, 0]
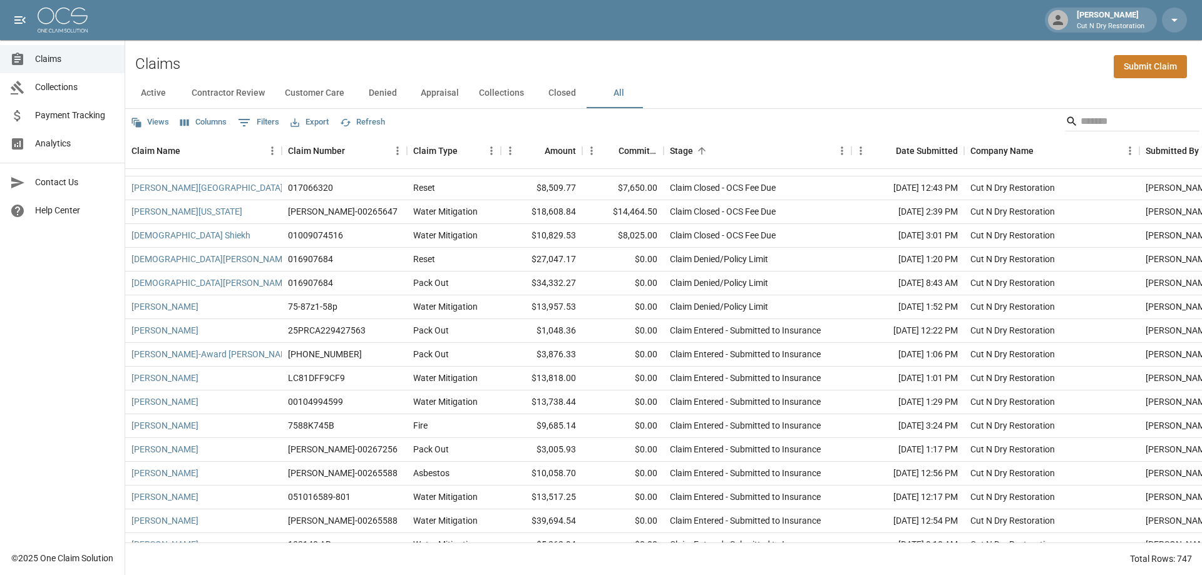
click at [319, 125] on button "Export" at bounding box center [309, 122] width 44 height 19
click at [337, 170] on li "Download as Excel" at bounding box center [339, 171] width 104 height 23
click at [1091, 118] on input "Search" at bounding box center [1130, 121] width 100 height 20
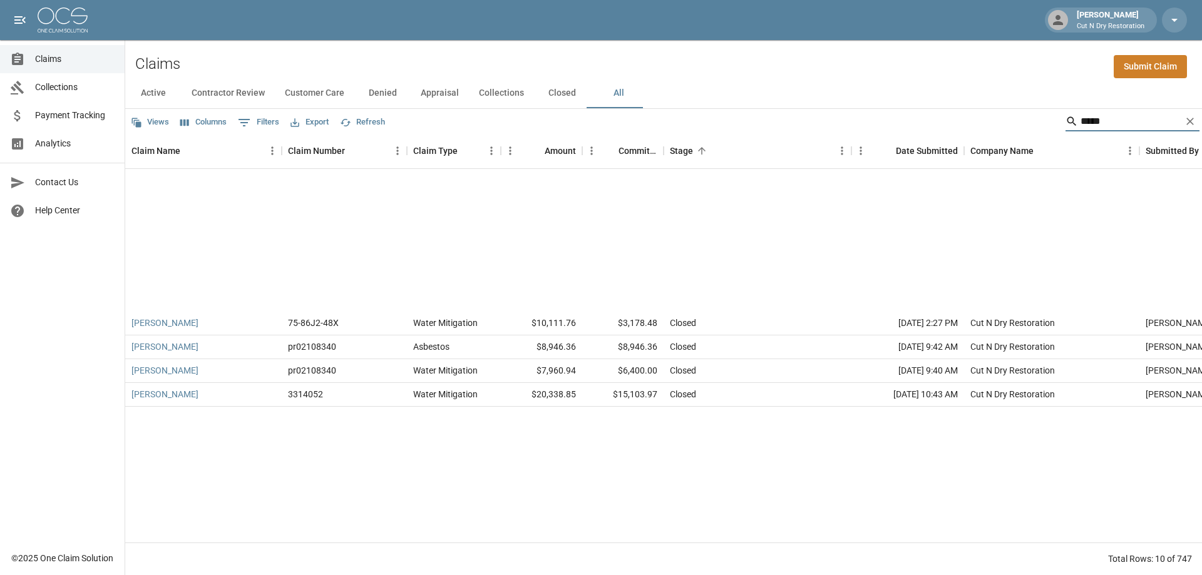
scroll to position [0, 0]
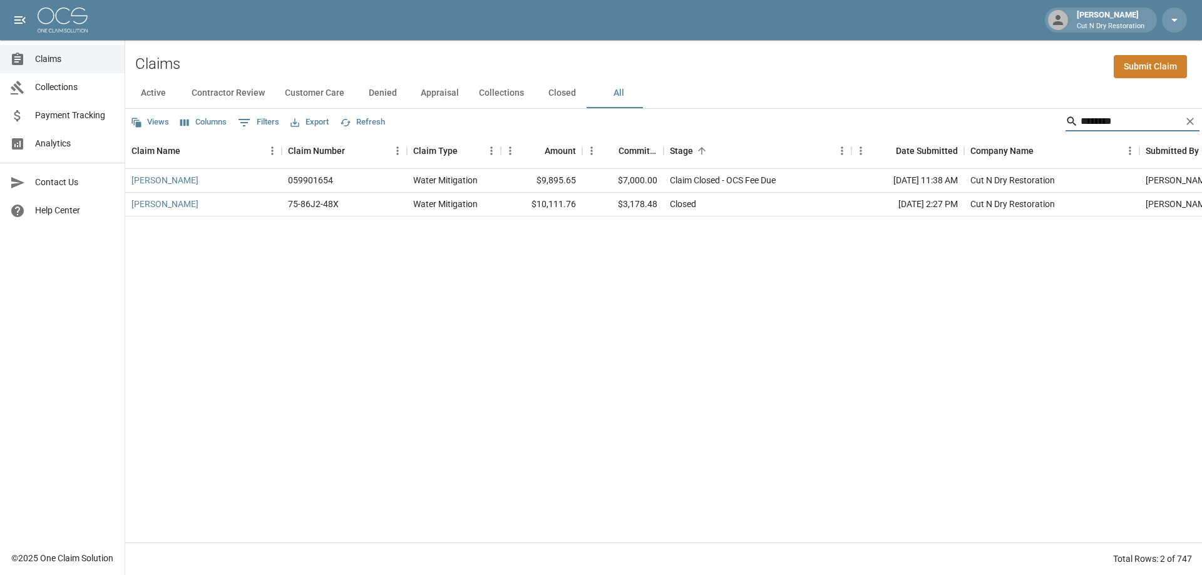
drag, startPoint x: 1103, startPoint y: 121, endPoint x: 989, endPoint y: 122, distance: 113.9
click at [989, 122] on div "Views Columns 0 Filters Export Refresh ********" at bounding box center [663, 121] width 1076 height 25
type input "******"
